Goal: Task Accomplishment & Management: Complete application form

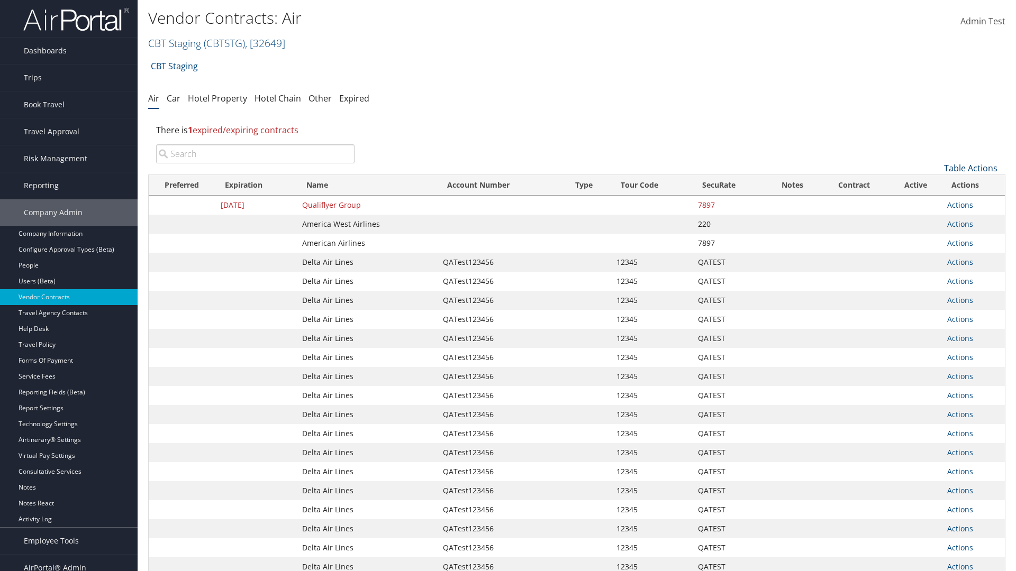
click at [970, 168] on link "Table Actions" at bounding box center [970, 168] width 53 height 12
click at [935, 185] on link "Create New Contract" at bounding box center [935, 185] width 139 height 18
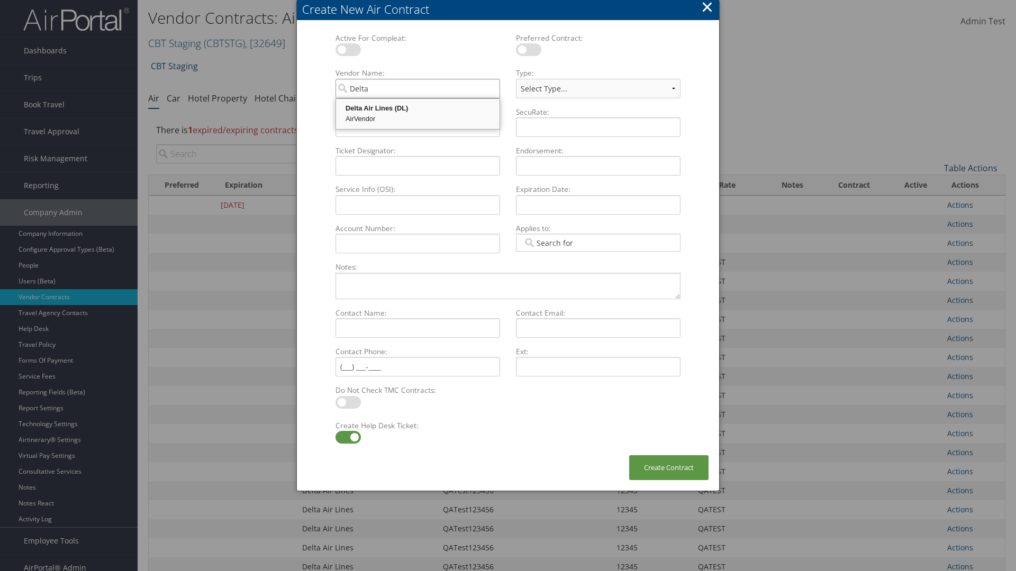
type input "Delta Air Lines"
select select "[object Object]"
type input "Delta Air Lines"
type input "QATest123456"
type input "12345"
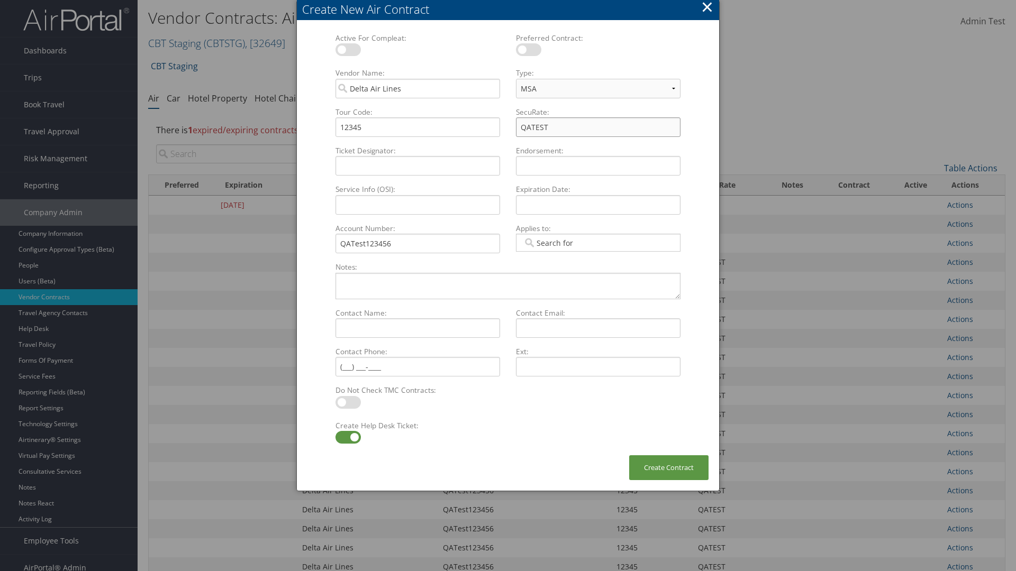
type input "QATEST"
click at [348, 438] on label at bounding box center [347, 437] width 25 height 13
click at [348, 438] on input "checkbox" at bounding box center [344, 439] width 7 height 7
checkbox input "false"
click at [669, 468] on button "Create Contract" at bounding box center [668, 468] width 79 height 25
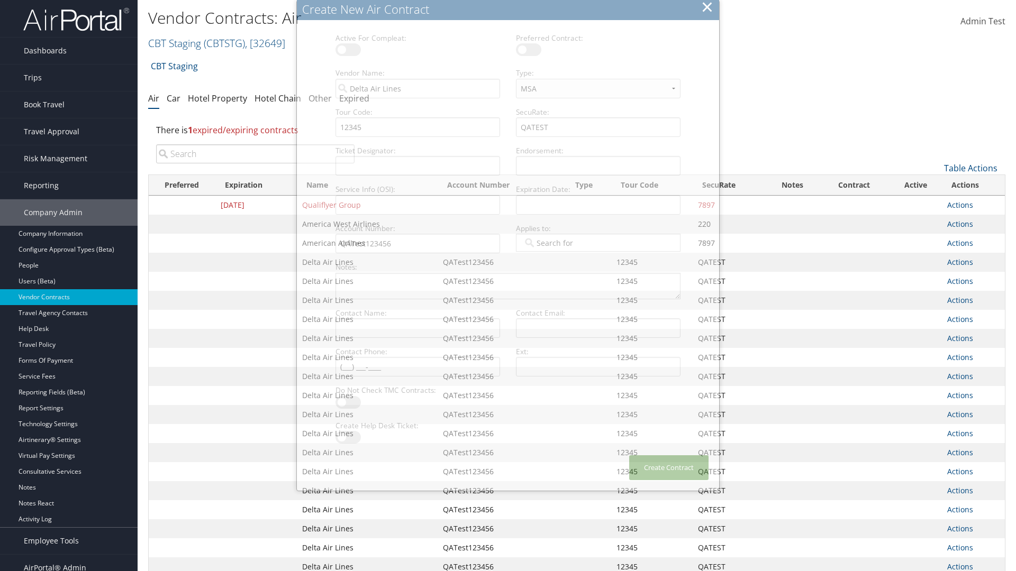
click at [255, 154] on input "search" at bounding box center [255, 153] width 198 height 19
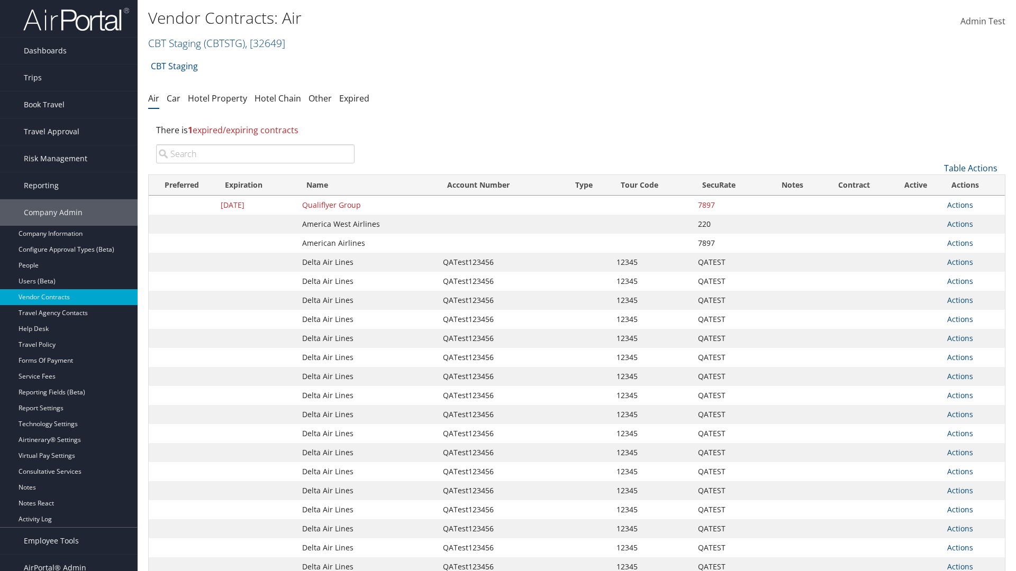
type input "QATest123456"
